Goal: Transaction & Acquisition: Purchase product/service

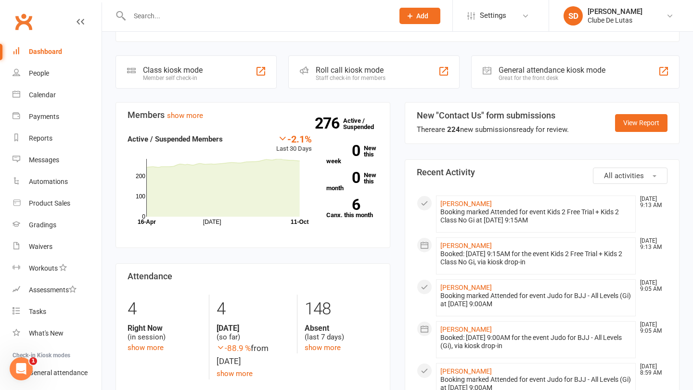
scroll to position [241, 0]
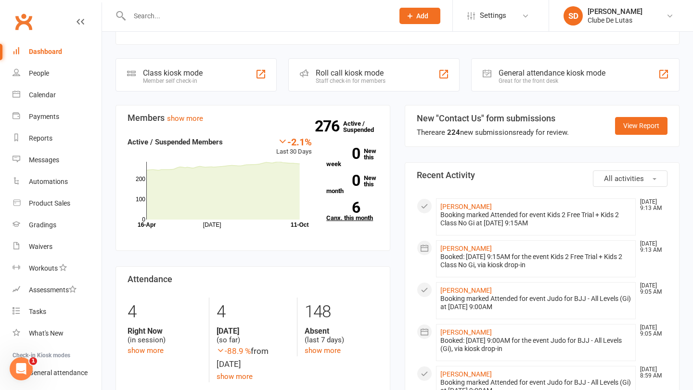
click at [351, 219] on link "6 Canx. this month" at bounding box center [352, 211] width 52 height 19
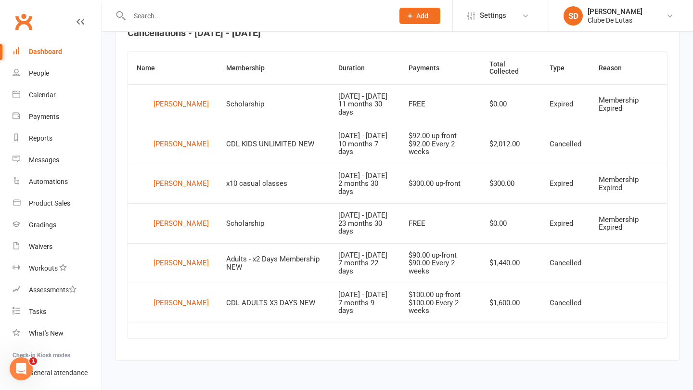
scroll to position [392, 0]
click at [160, 177] on div "[PERSON_NAME]" at bounding box center [181, 184] width 55 height 14
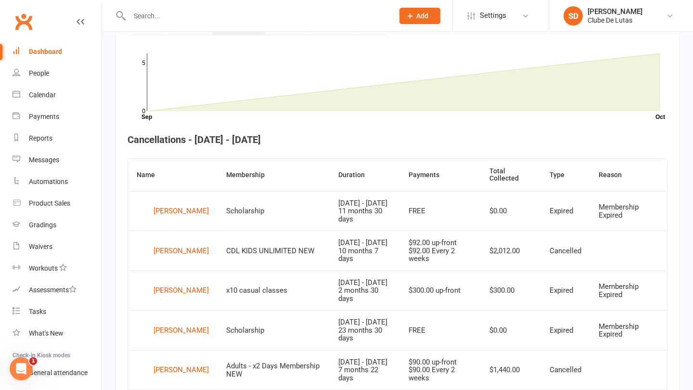
scroll to position [283, 0]
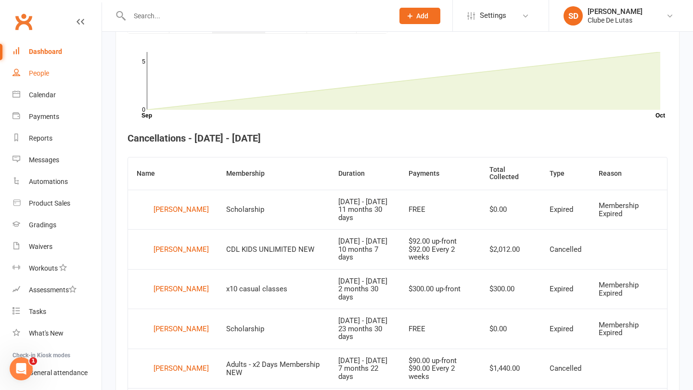
click at [51, 77] on link "People" at bounding box center [57, 74] width 89 height 22
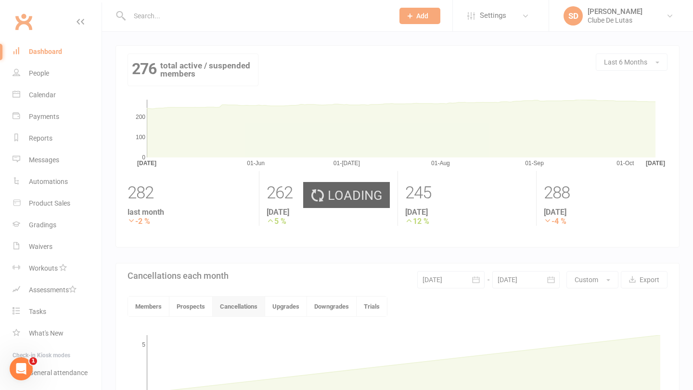
select select "100"
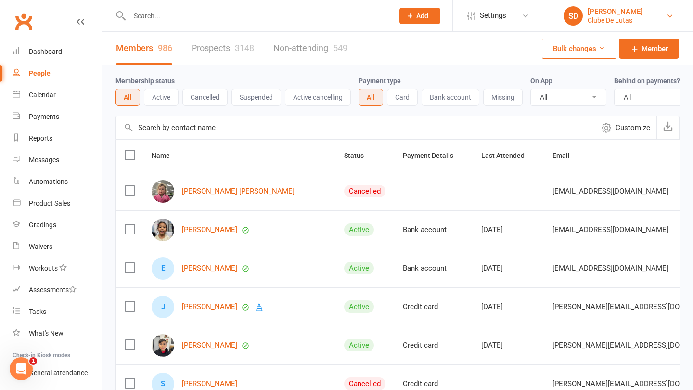
click at [595, 19] on div "Clube De Lutas" at bounding box center [615, 20] width 55 height 9
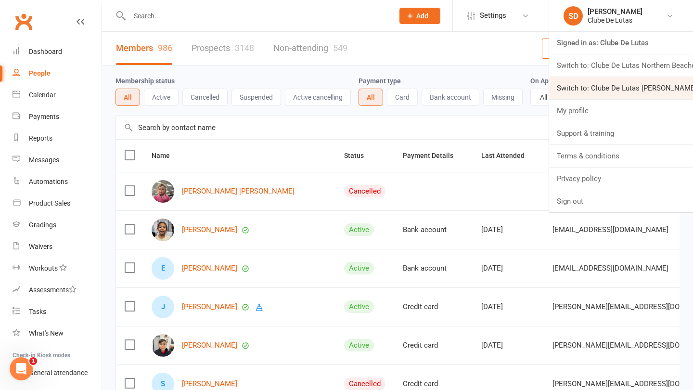
click at [600, 90] on link "Switch to: Clube De Lutas Rouse Hill" at bounding box center [621, 88] width 144 height 22
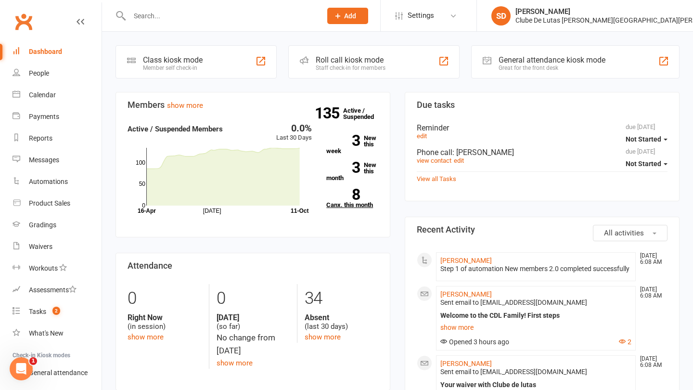
click at [366, 205] on link "8 Canx. this month" at bounding box center [352, 198] width 52 height 19
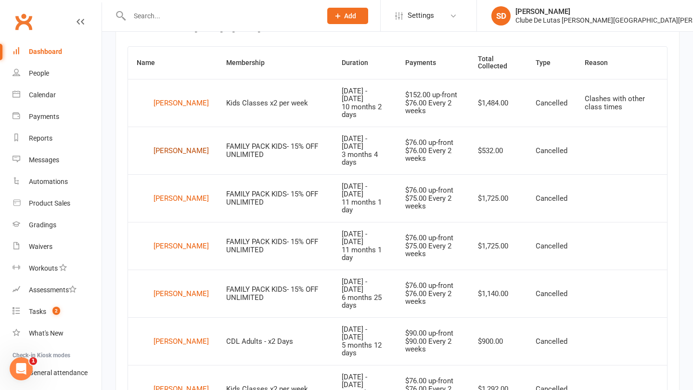
scroll to position [390, 0]
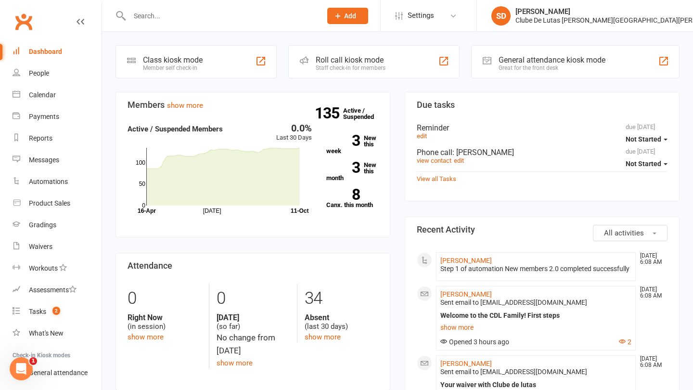
click at [260, 11] on input "text" at bounding box center [221, 15] width 188 height 13
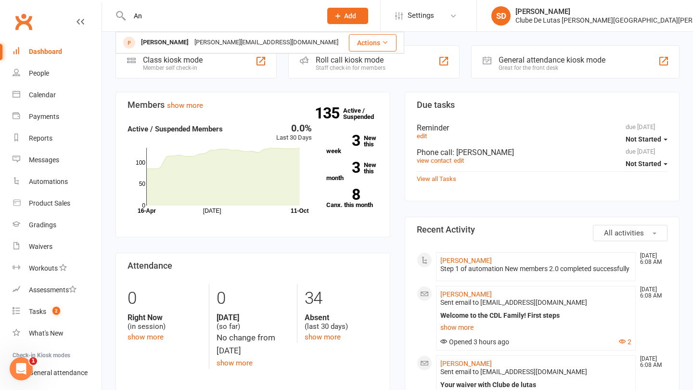
type input "A"
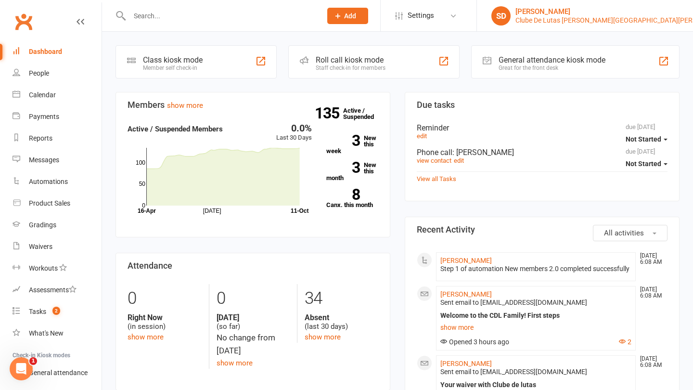
click at [655, 17] on div "Clube De Lutas [PERSON_NAME][GEOGRAPHIC_DATA][PERSON_NAME]" at bounding box center [622, 20] width 214 height 9
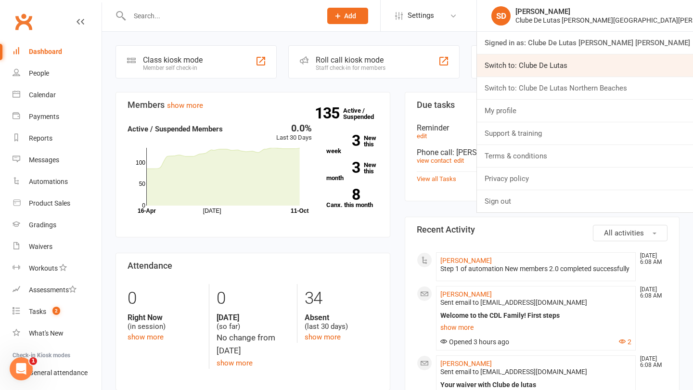
click at [611, 56] on link "Switch to: Clube De Lutas" at bounding box center [585, 65] width 216 height 22
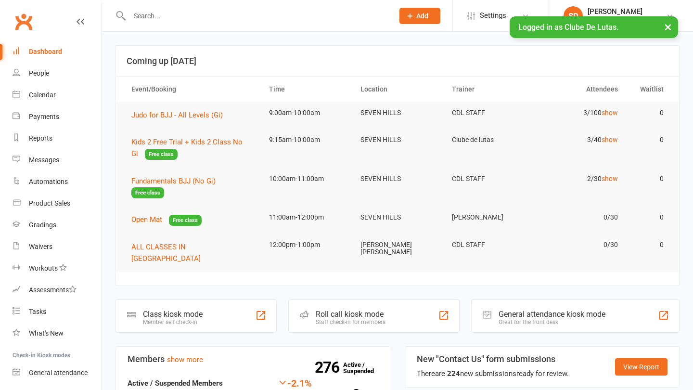
type input "s"
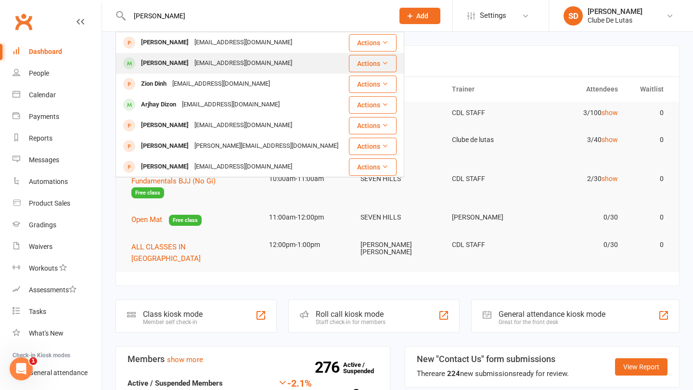
type input "Dion"
click at [216, 56] on div "angelapapas@yahoo.com.au" at bounding box center [243, 63] width 103 height 14
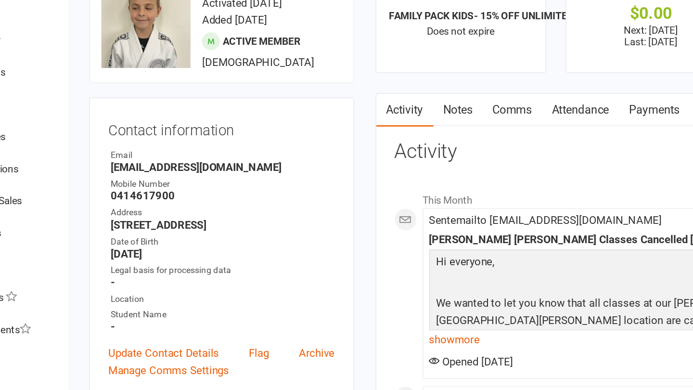
click at [421, 131] on link "Attendance" at bounding box center [447, 142] width 52 height 22
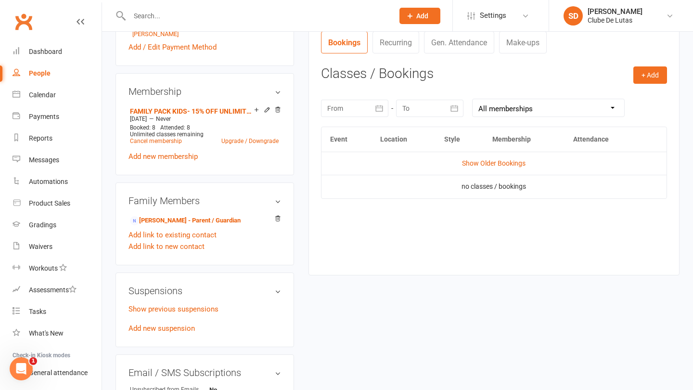
scroll to position [366, 0]
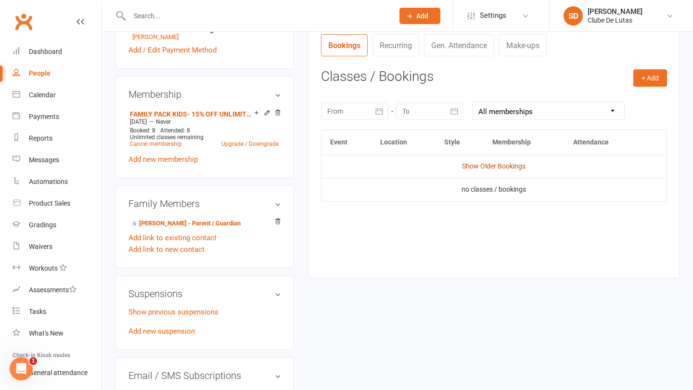
click at [500, 163] on link "Show Older Bookings" at bounding box center [494, 166] width 64 height 8
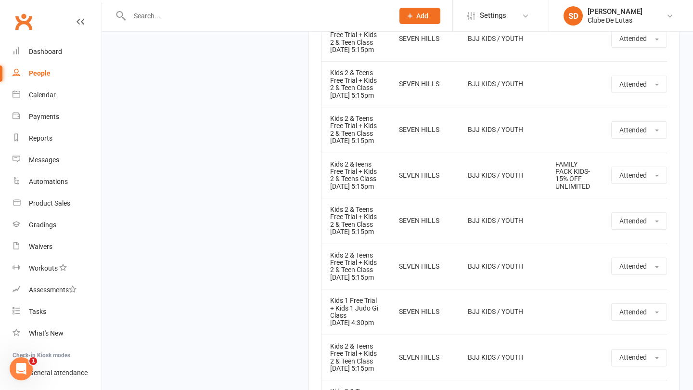
scroll to position [8033, 0]
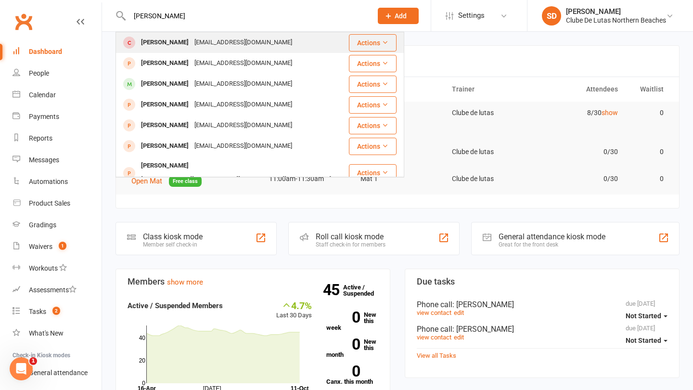
type input "Mariane"
click at [216, 43] on div "marianealkhoury@gmail.com" at bounding box center [243, 43] width 103 height 14
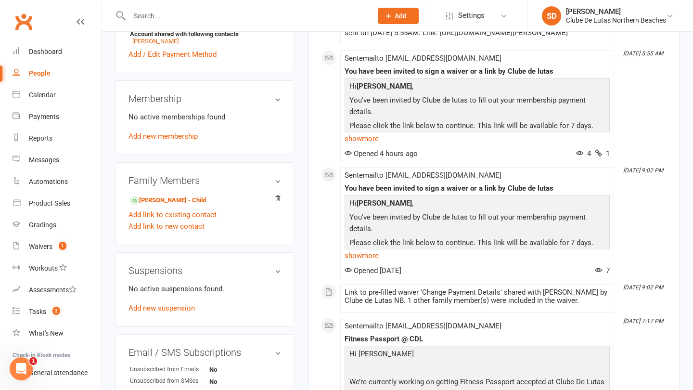
scroll to position [357, 0]
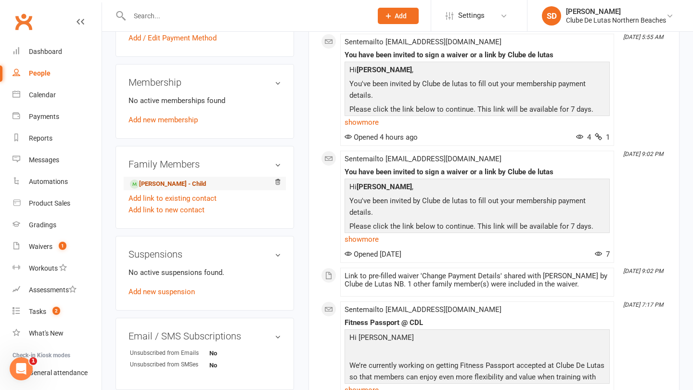
click at [184, 189] on link "Raphael Chedid - Child" at bounding box center [168, 184] width 76 height 10
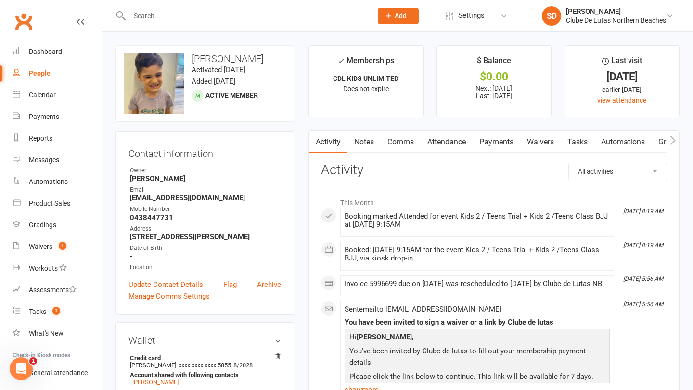
click at [236, 19] on input "text" at bounding box center [246, 15] width 239 height 13
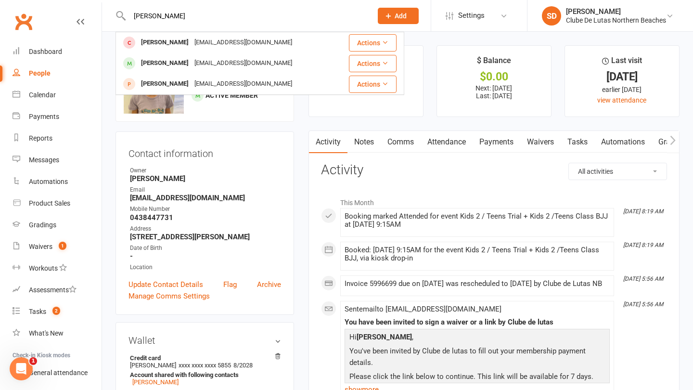
type input "al Khoury"
drag, startPoint x: 236, startPoint y: 19, endPoint x: 501, endPoint y: 141, distance: 291.6
click at [501, 141] on link "Payments" at bounding box center [497, 142] width 48 height 22
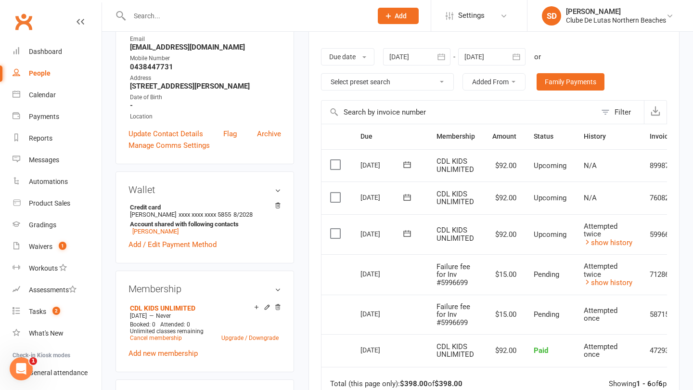
scroll to position [168, 0]
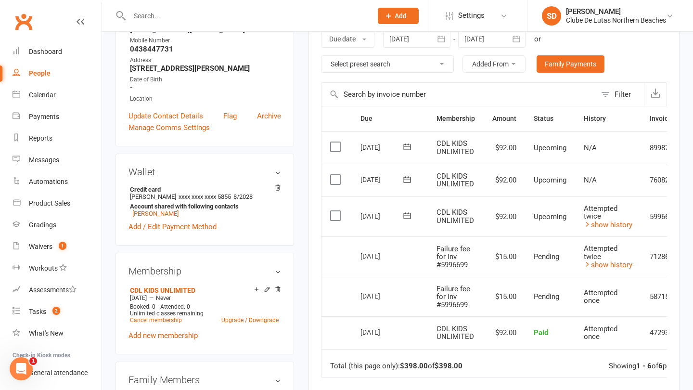
click at [406, 176] on icon at bounding box center [407, 180] width 10 height 10
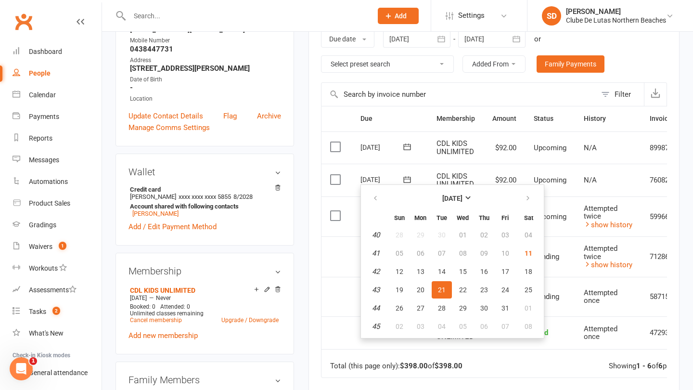
click at [302, 203] on main "✓ Memberships CDL KIDS UNLIMITED Does not expire $ Balance $0.00 Next: 13 Oct 2…" at bounding box center [493, 202] width 385 height 650
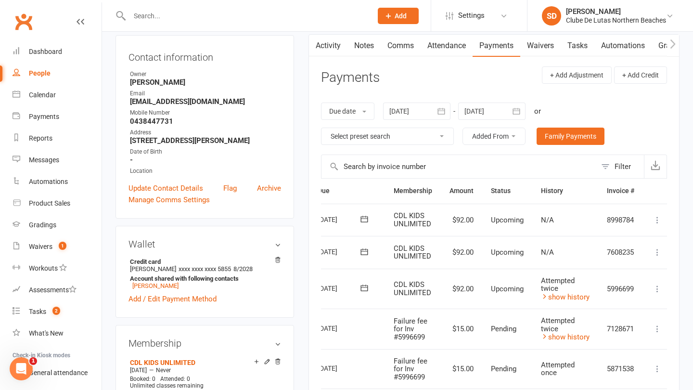
scroll to position [0, 49]
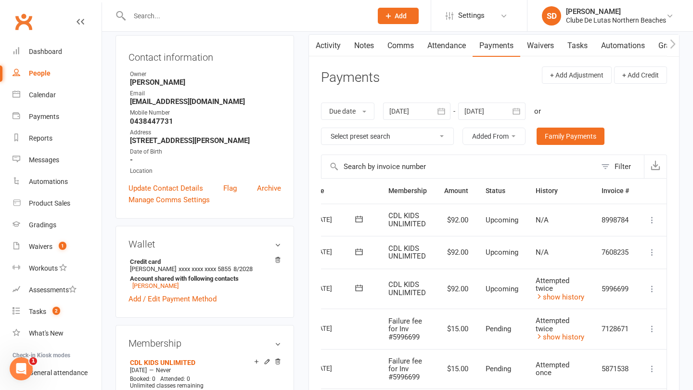
click at [653, 284] on icon at bounding box center [652, 289] width 10 height 10
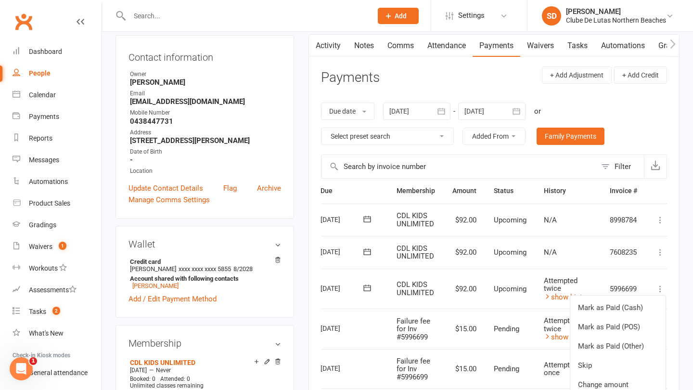
scroll to position [0, 39]
click at [653, 18] on div "Clube De Lutas Northern Beaches" at bounding box center [616, 20] width 100 height 9
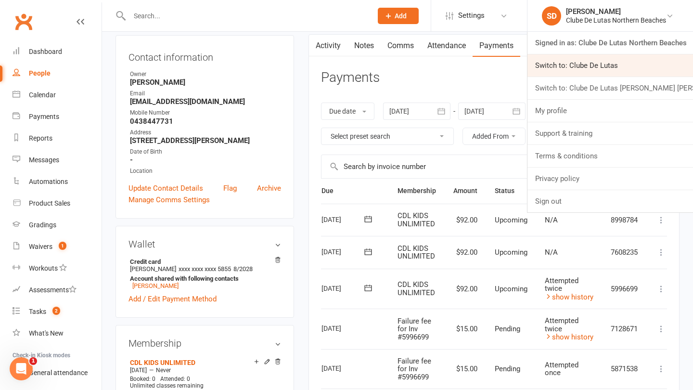
click at [631, 68] on link "Switch to: Clube De Lutas" at bounding box center [610, 65] width 166 height 22
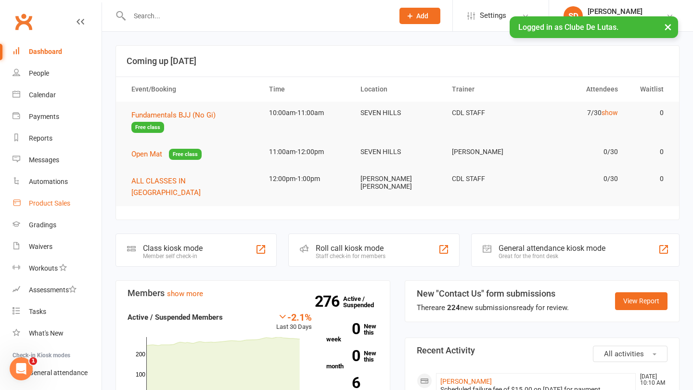
click at [51, 194] on link "Product Sales" at bounding box center [57, 204] width 89 height 22
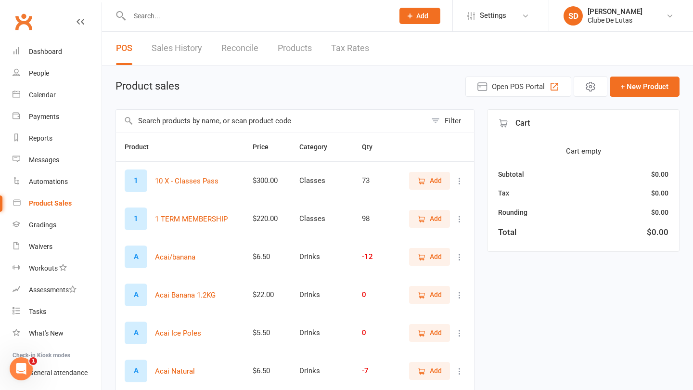
click at [175, 116] on input "text" at bounding box center [271, 121] width 310 height 22
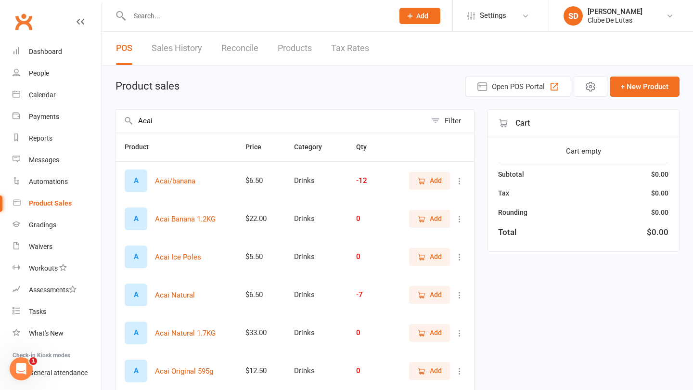
type input "Acai"
click at [445, 181] on button "Add" at bounding box center [429, 180] width 41 height 17
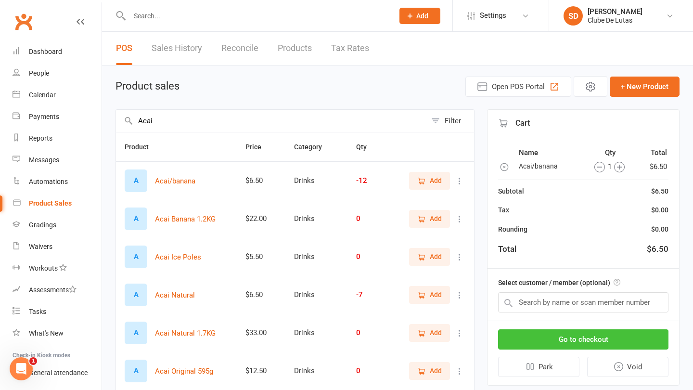
click at [585, 341] on button "Go to checkout" at bounding box center [583, 339] width 170 height 20
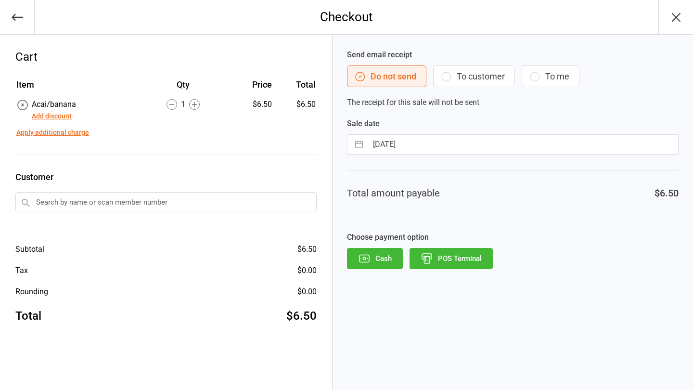
click at [464, 262] on button "POS Terminal" at bounding box center [451, 258] width 83 height 21
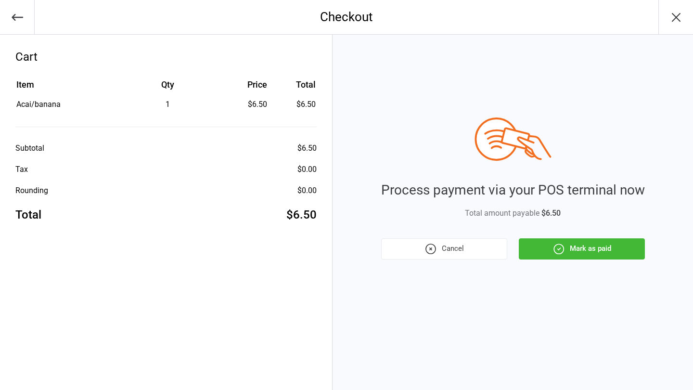
click at [579, 249] on button "Mark as paid" at bounding box center [582, 248] width 126 height 21
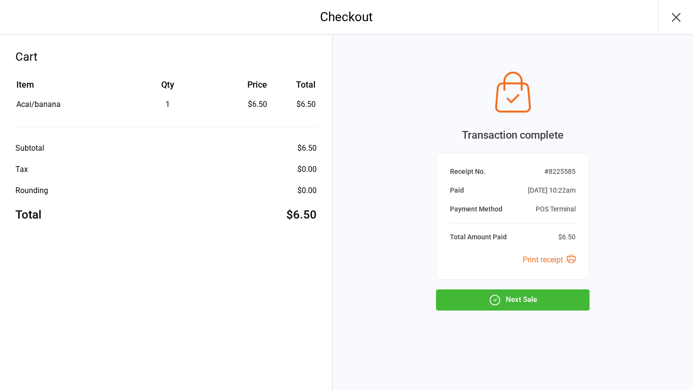
click at [536, 297] on button "Next Sale" at bounding box center [513, 299] width 154 height 21
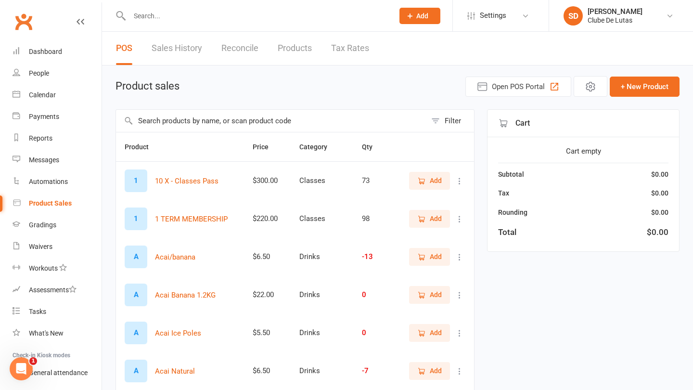
click at [179, 126] on input "text" at bounding box center [271, 121] width 310 height 22
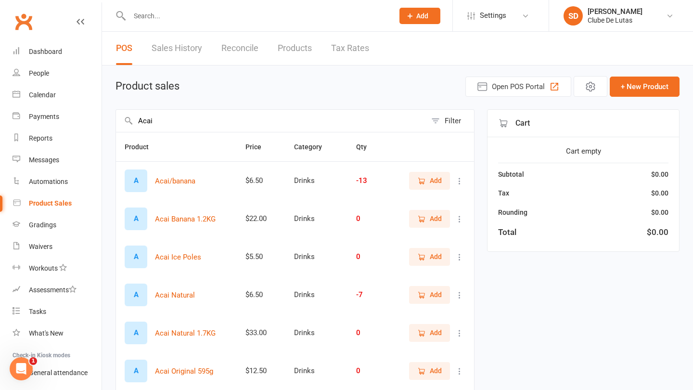
type input "Acai"
click at [444, 221] on button "Add" at bounding box center [429, 218] width 41 height 17
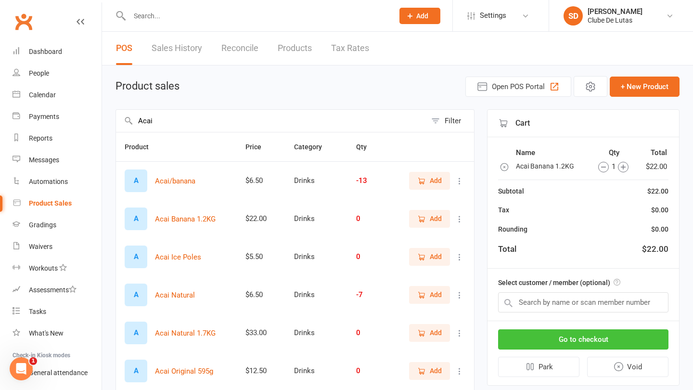
click at [580, 347] on button "Go to checkout" at bounding box center [583, 339] width 170 height 20
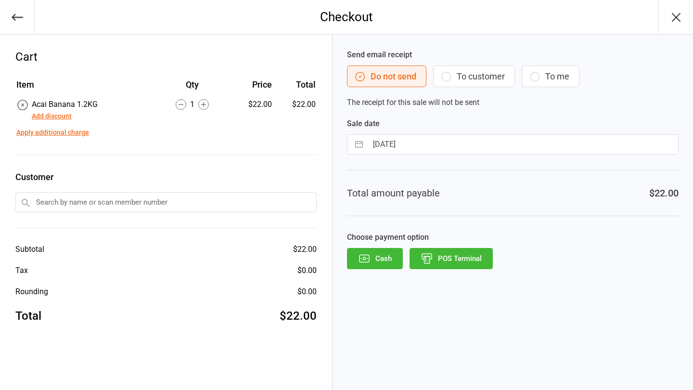
click at [470, 257] on button "POS Terminal" at bounding box center [451, 258] width 83 height 21
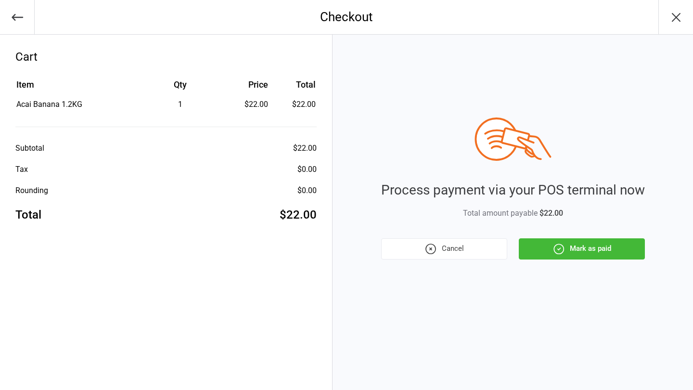
click at [593, 245] on button "Mark as paid" at bounding box center [582, 248] width 126 height 21
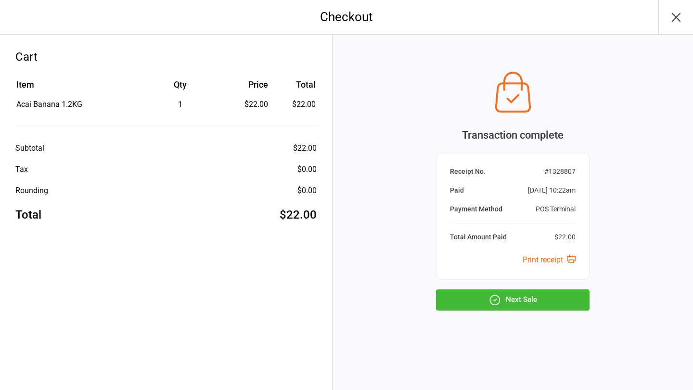
click at [502, 300] on button "Next Sale" at bounding box center [513, 299] width 154 height 21
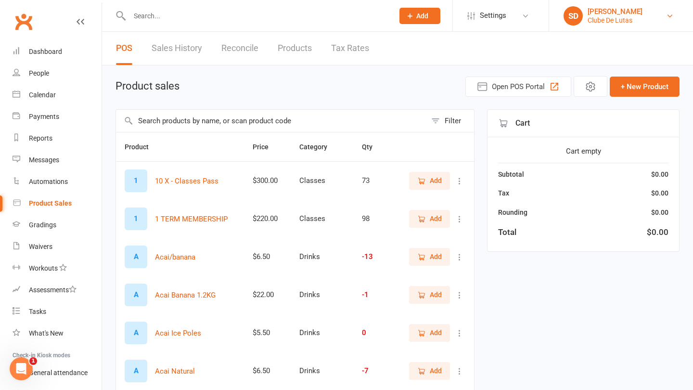
click at [629, 19] on div "Clube De Lutas" at bounding box center [615, 20] width 55 height 9
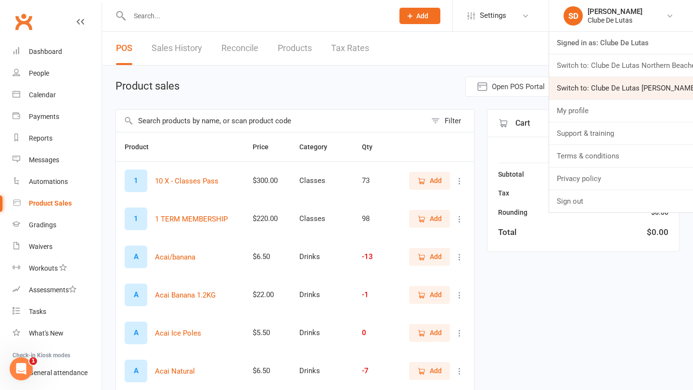
click at [611, 85] on link "Switch to: Clube De Lutas [PERSON_NAME] [PERSON_NAME]" at bounding box center [621, 88] width 144 height 22
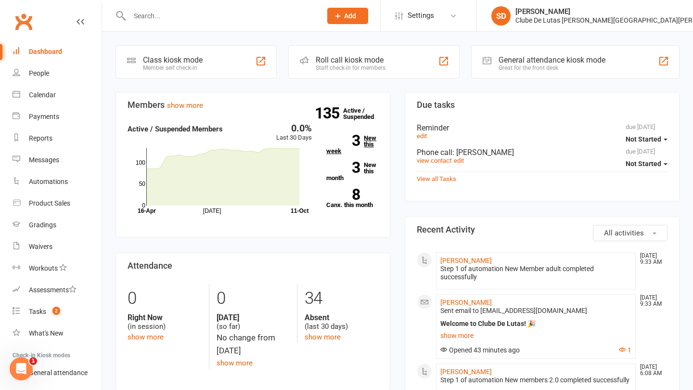
click at [365, 152] on link "3 New this week" at bounding box center [352, 144] width 52 height 19
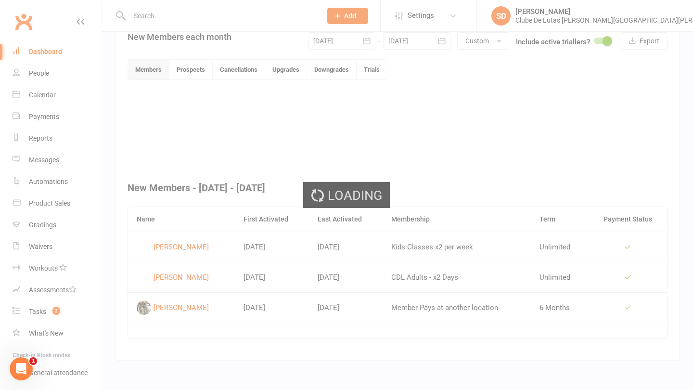
scroll to position [231, 0]
